Goal: Task Accomplishment & Management: Complete application form

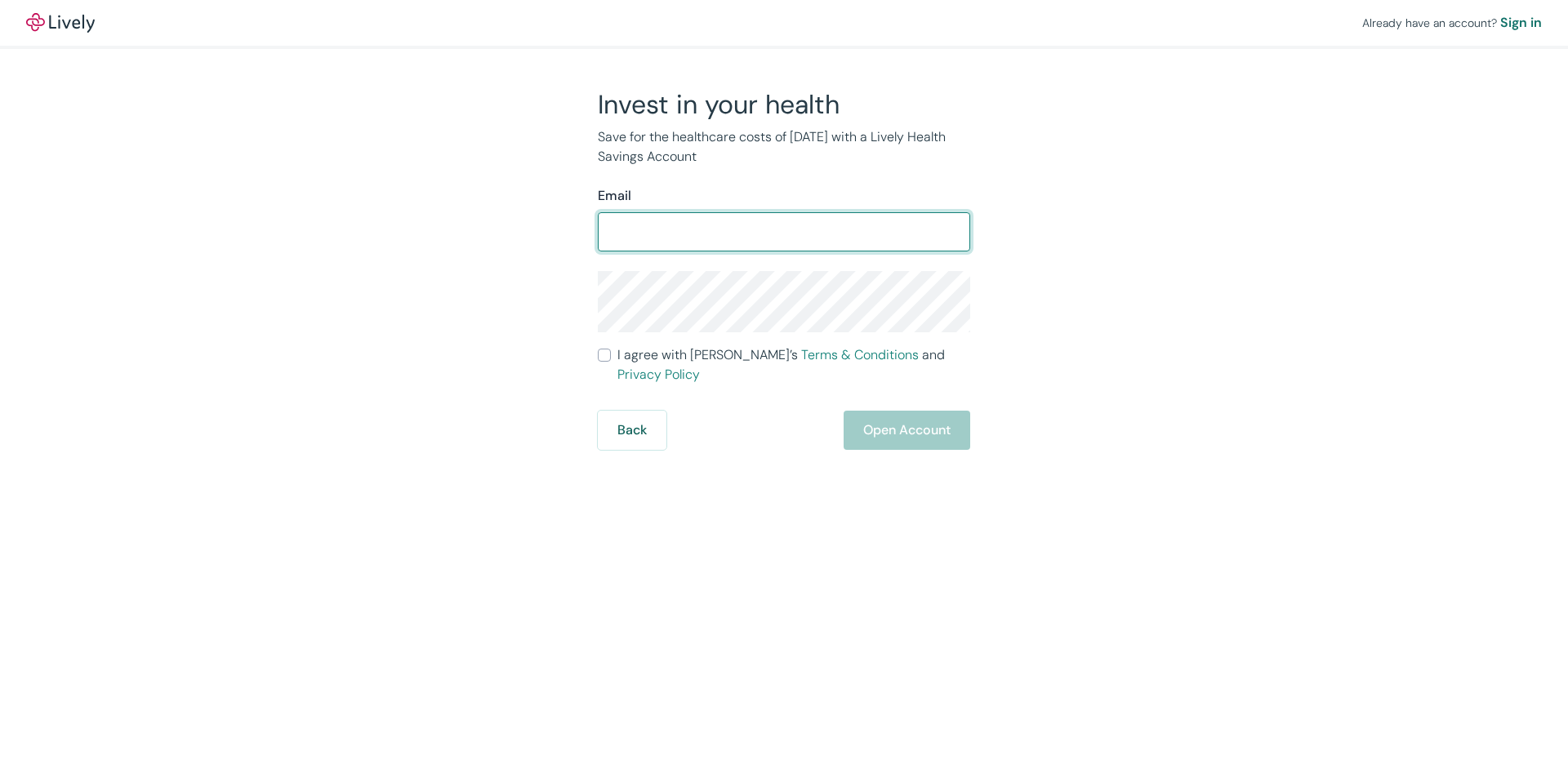
click at [776, 232] on input "Email" at bounding box center [784, 232] width 372 height 33
click at [1302, 231] on div "Already have an account? Sign in Invest in your health Save for the healthcare …" at bounding box center [784, 225] width 1568 height 449
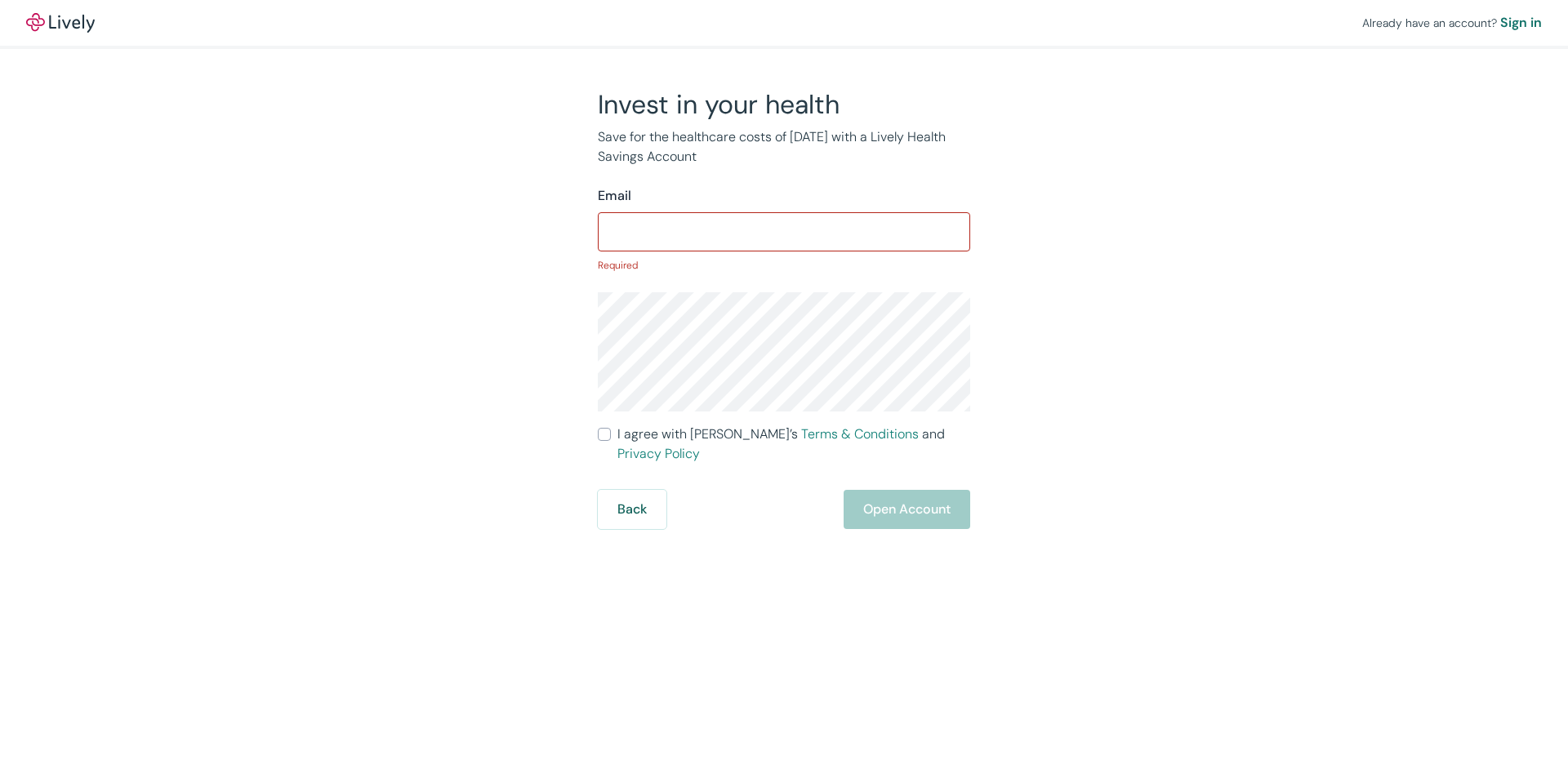
click at [1239, 338] on div "Already have an account? Sign in Invest in your health Save for the healthcare …" at bounding box center [784, 264] width 1568 height 529
click at [870, 493] on div "Back Open Account" at bounding box center [784, 509] width 372 height 39
click at [649, 438] on span "I agree with Lively’s Terms & Conditions and Privacy Policy" at bounding box center [793, 444] width 353 height 39
click at [611, 438] on input "I agree with Lively’s Terms & Conditions and Privacy Policy" at bounding box center [604, 433] width 13 height 13
click at [609, 440] on input "I agree with Lively’s Terms & Conditions and Privacy Policy" at bounding box center [604, 433] width 13 height 13
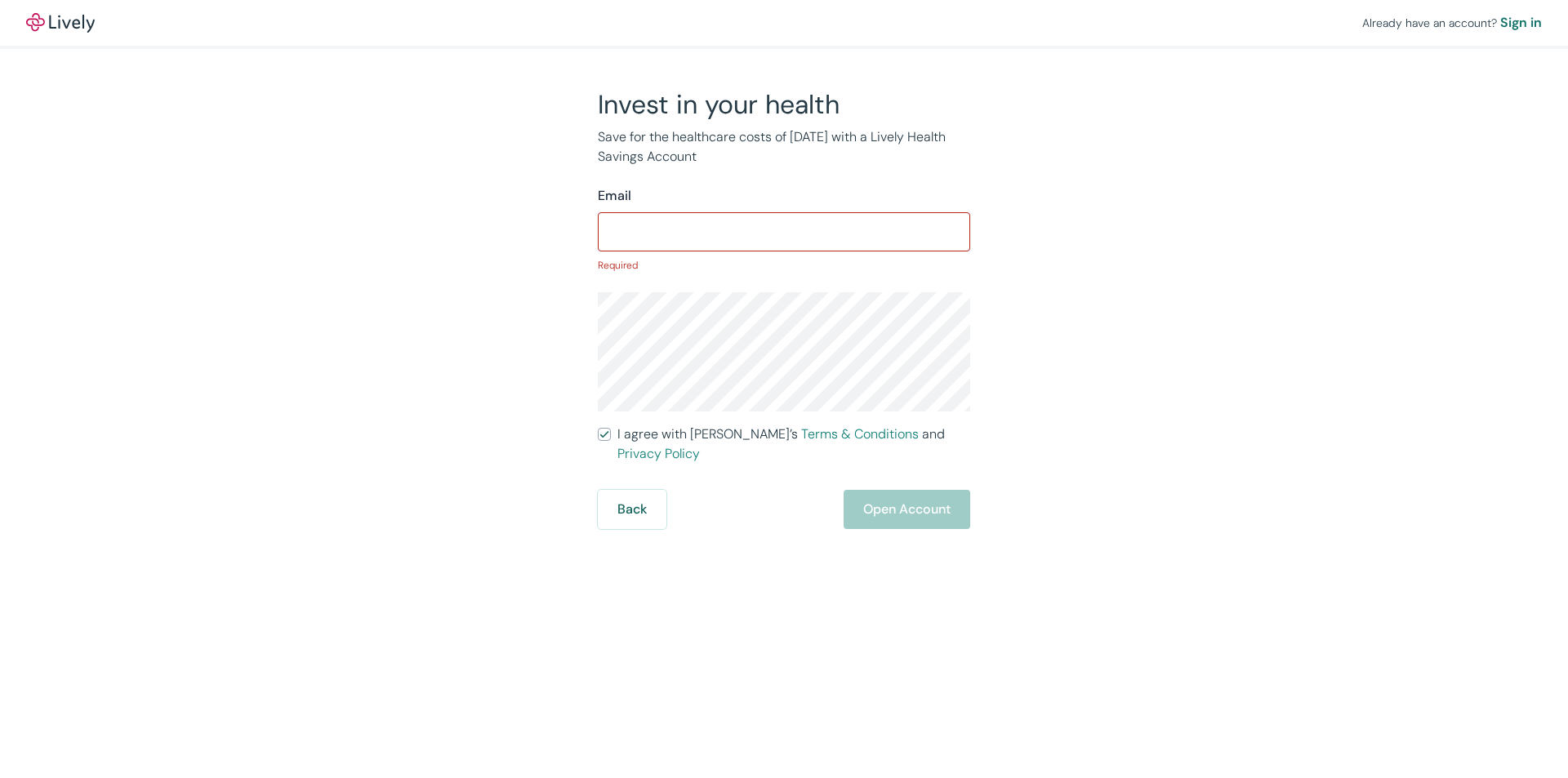
checkbox input "false"
click at [919, 487] on form "Email ​ Required I agree with Lively’s Terms & Conditions and Privacy Policy Re…" at bounding box center [784, 367] width 372 height 364
click at [1217, 471] on div "Already have an account? Sign in Invest in your health Save for the healthcare …" at bounding box center [784, 275] width 1568 height 550
click at [1412, 223] on div "Already have an account? Sign in Invest in your health Save for the healthcare …" at bounding box center [784, 275] width 1568 height 550
click at [749, 239] on input "Email" at bounding box center [784, 232] width 372 height 33
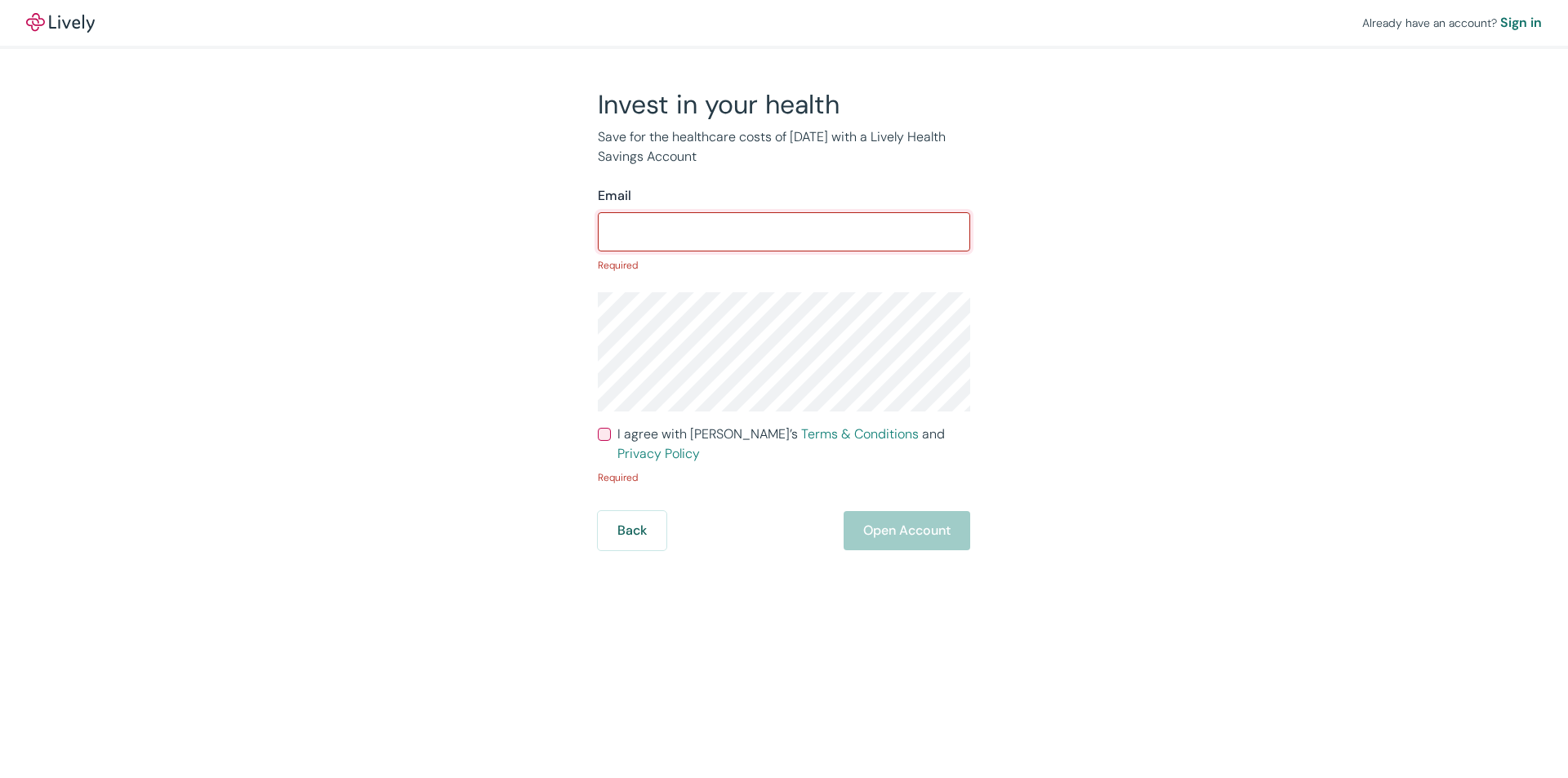
click at [1252, 243] on div "Already have an account? Sign in Invest in your health Save for the healthcare …" at bounding box center [784, 275] width 1568 height 550
click at [1234, 311] on div "Already have an account? Sign in Invest in your health Save for the healthcare …" at bounding box center [784, 275] width 1568 height 550
